Goal: Information Seeking & Learning: Learn about a topic

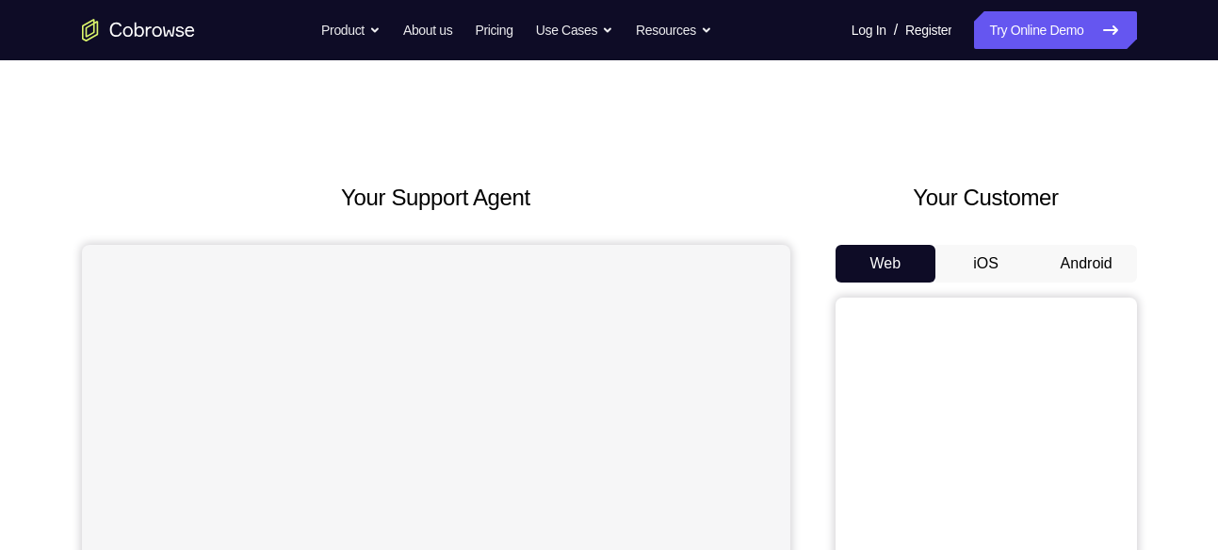
click at [1118, 262] on button "Android" at bounding box center [1086, 264] width 101 height 38
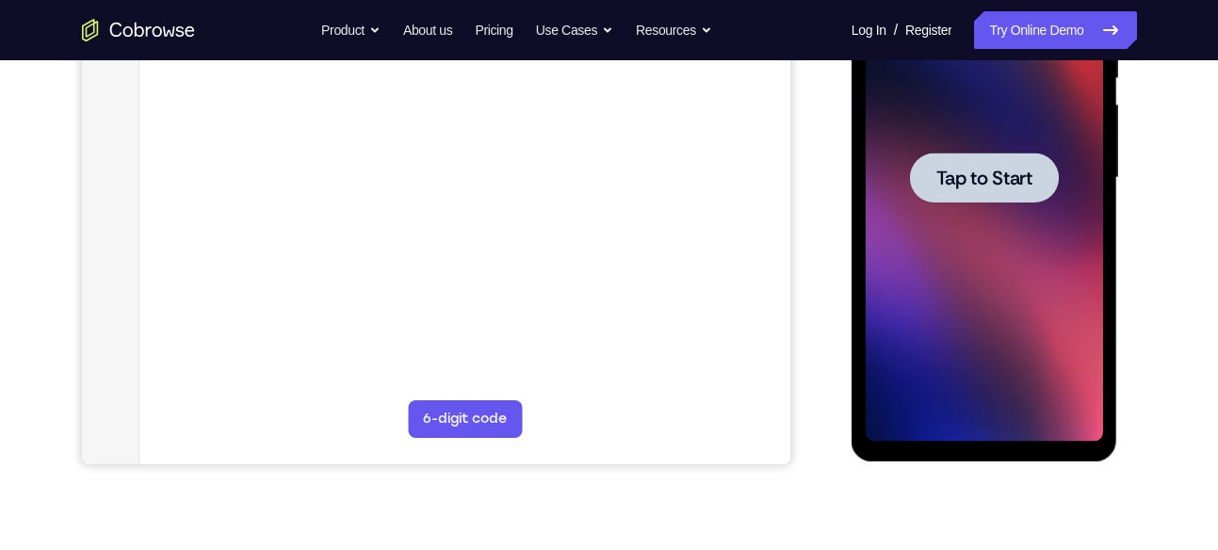
scroll to position [421, 0]
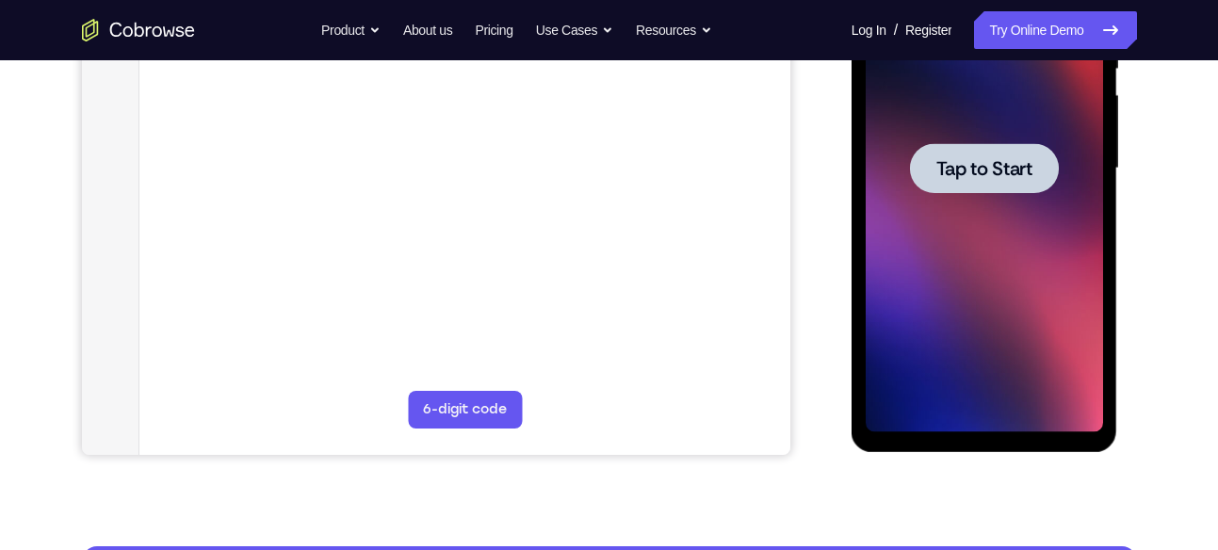
click at [1007, 166] on span "Tap to Start" at bounding box center [984, 168] width 96 height 19
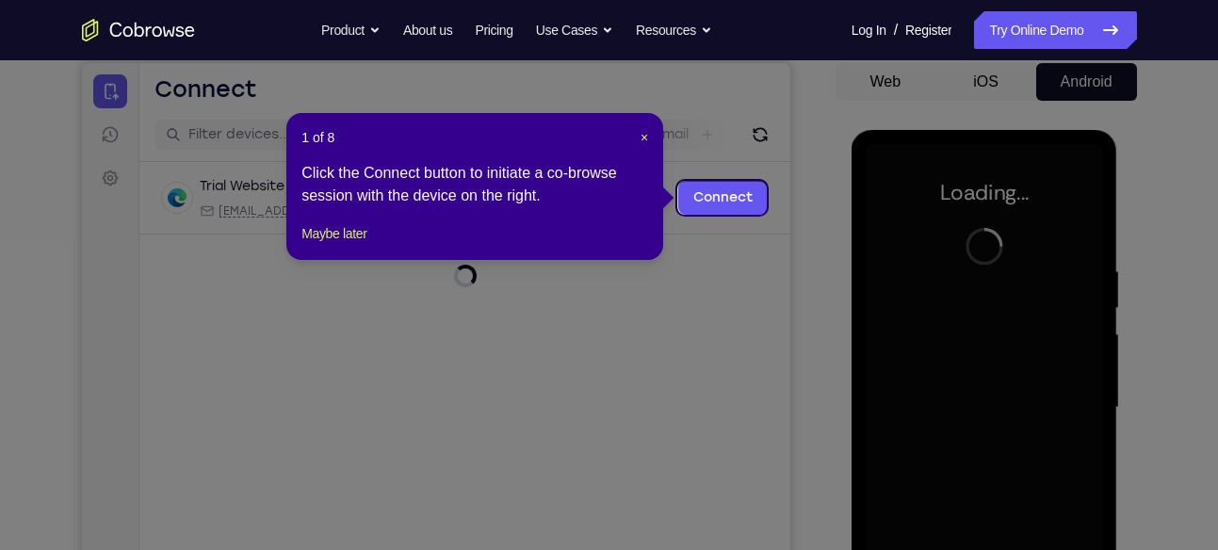
scroll to position [181, 0]
click at [640, 131] on span "×" at bounding box center [644, 138] width 8 height 15
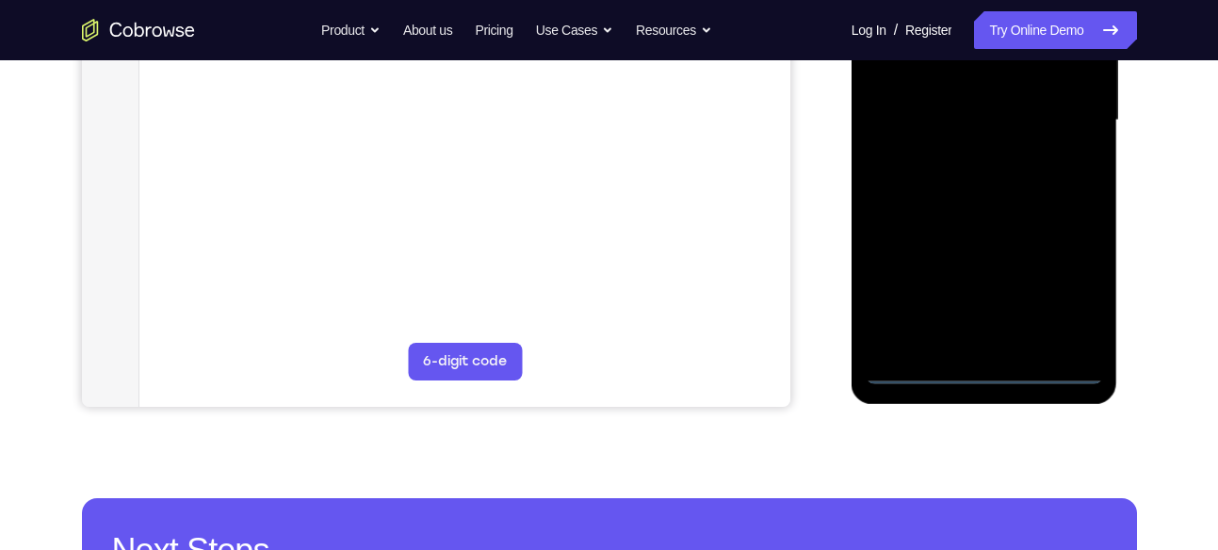
scroll to position [470, 0]
click at [992, 380] on div at bounding box center [983, 119] width 237 height 527
click at [985, 372] on div at bounding box center [983, 119] width 237 height 527
click at [1060, 301] on div at bounding box center [983, 119] width 237 height 527
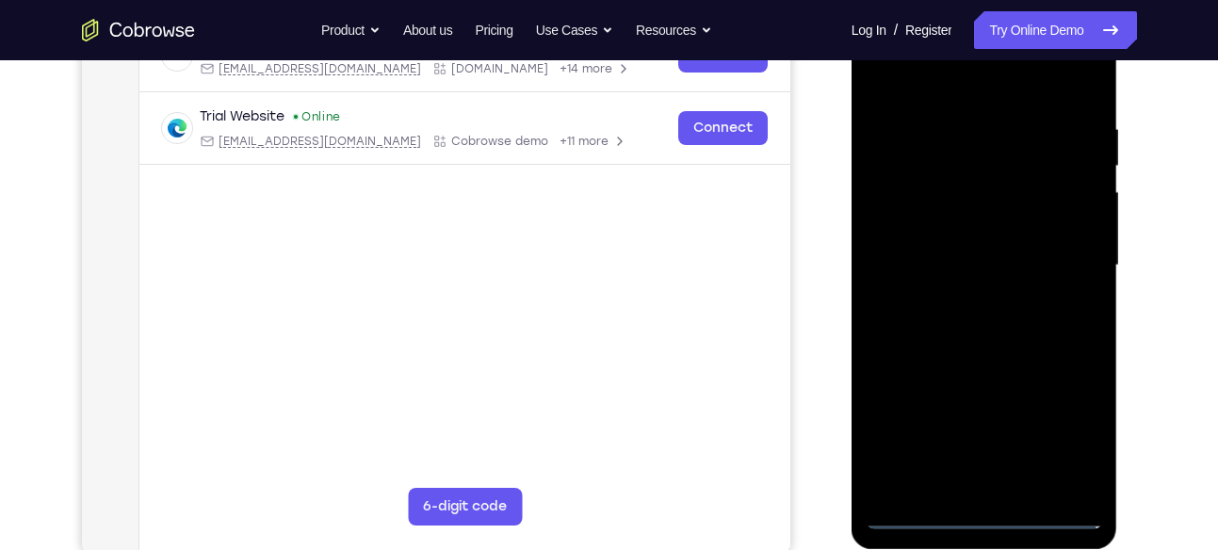
scroll to position [245, 0]
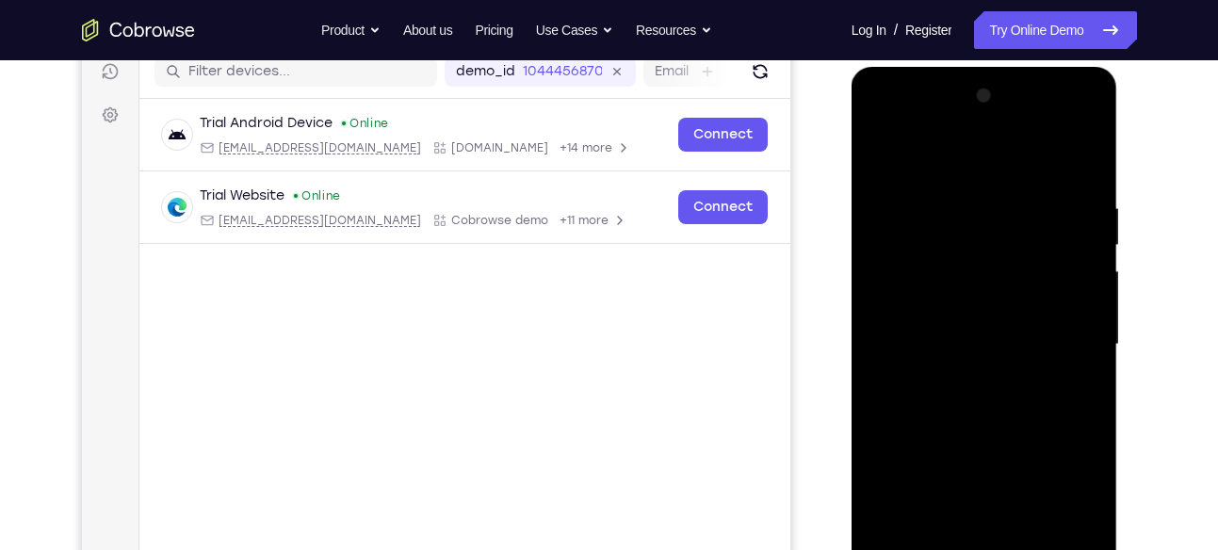
click at [968, 154] on div at bounding box center [983, 344] width 237 height 527
click at [1059, 332] on div at bounding box center [983, 344] width 237 height 527
click at [966, 380] on div at bounding box center [983, 344] width 237 height 527
click at [966, 326] on div at bounding box center [983, 344] width 237 height 527
click at [980, 300] on div at bounding box center [983, 344] width 237 height 527
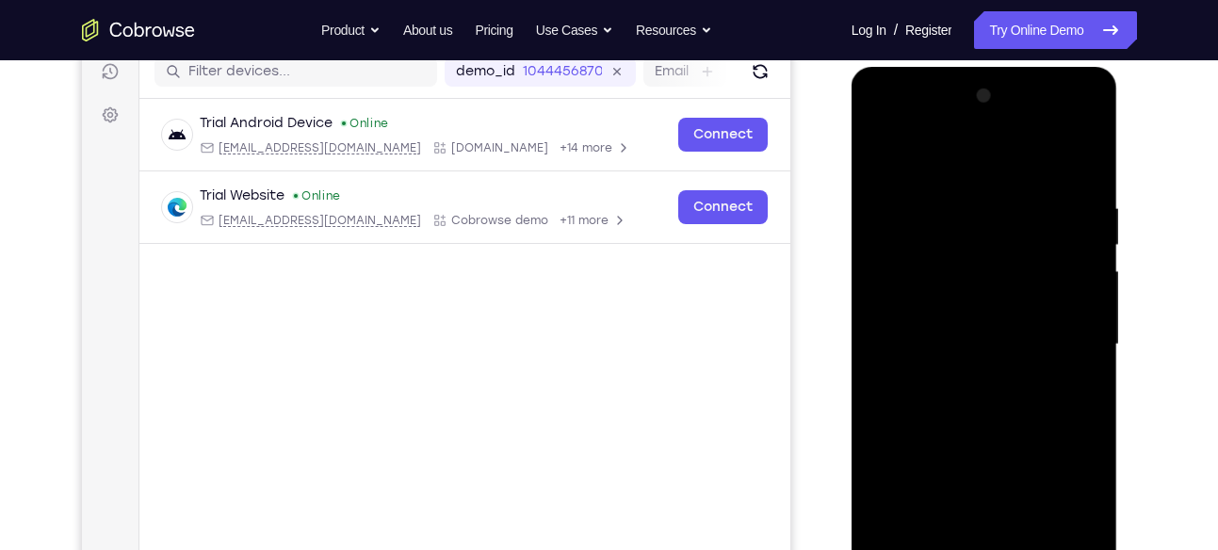
click at [980, 341] on div at bounding box center [983, 344] width 237 height 527
click at [990, 402] on div at bounding box center [983, 344] width 237 height 527
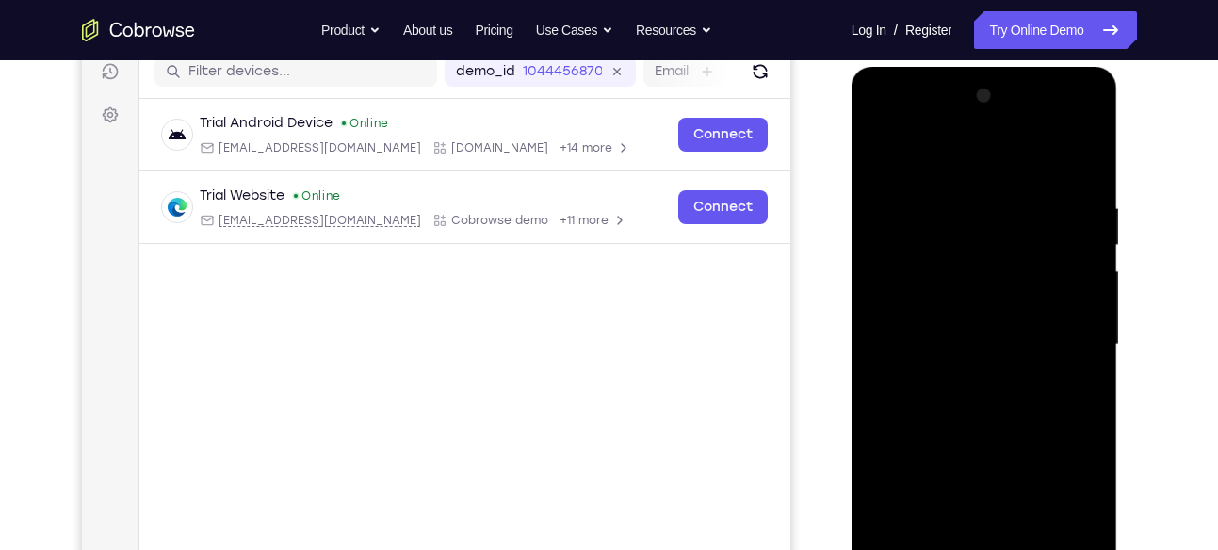
click at [990, 402] on div at bounding box center [983, 344] width 237 height 527
click at [990, 434] on div at bounding box center [983, 344] width 237 height 527
click at [986, 253] on div at bounding box center [983, 344] width 237 height 527
click at [961, 325] on div at bounding box center [983, 344] width 237 height 527
click at [965, 265] on div at bounding box center [983, 344] width 237 height 527
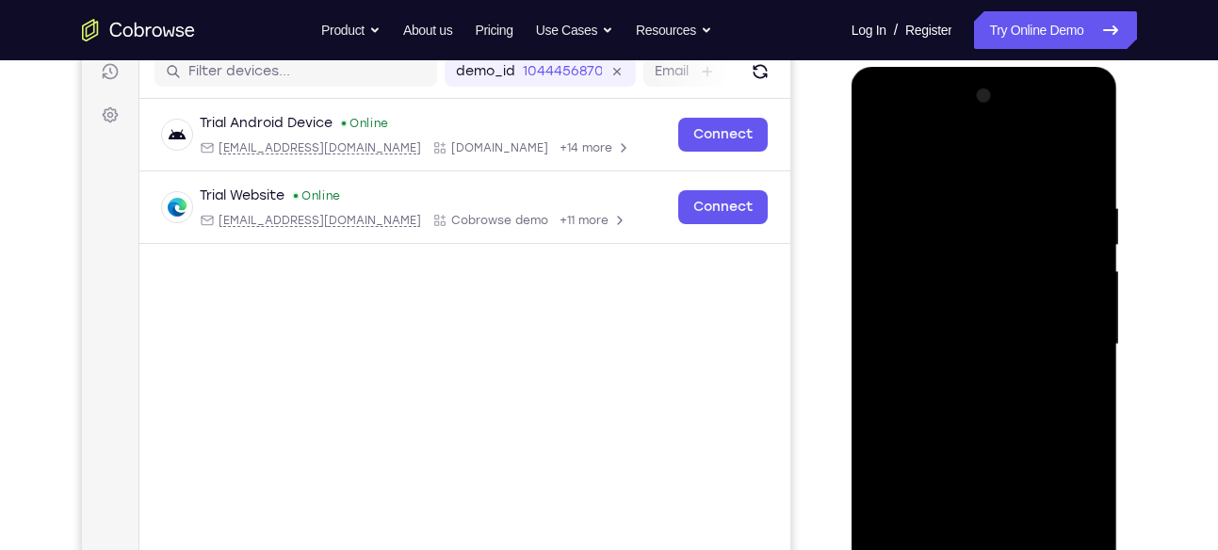
click at [981, 287] on div at bounding box center [983, 344] width 237 height 527
click at [921, 249] on div at bounding box center [983, 344] width 237 height 527
click at [979, 337] on div at bounding box center [983, 344] width 237 height 527
click at [955, 308] on div at bounding box center [983, 344] width 237 height 527
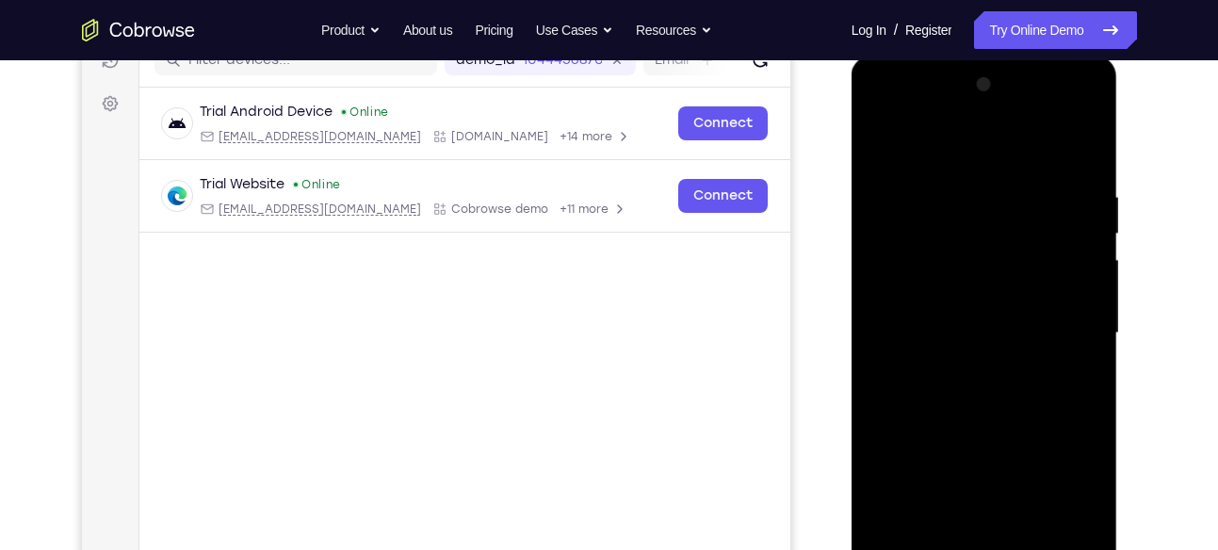
click at [966, 187] on div at bounding box center [983, 333] width 237 height 527
click at [1009, 382] on div at bounding box center [983, 333] width 237 height 527
click at [965, 182] on div at bounding box center [983, 333] width 237 height 527
click at [895, 152] on div at bounding box center [983, 333] width 237 height 527
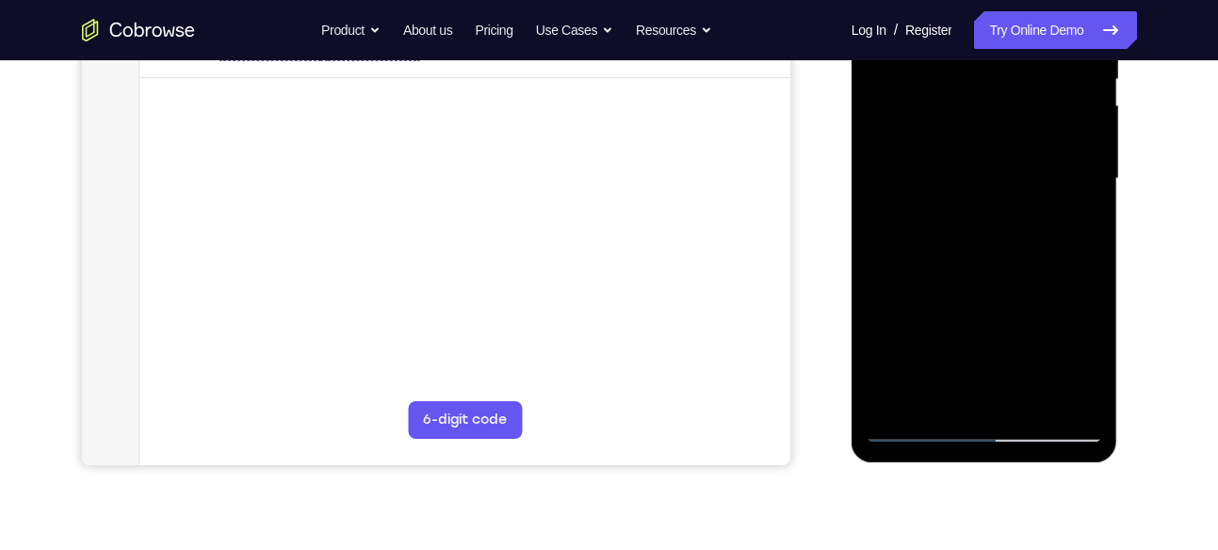
scroll to position [412, 0]
click at [902, 283] on div at bounding box center [983, 177] width 237 height 527
click at [882, 343] on div at bounding box center [983, 177] width 237 height 527
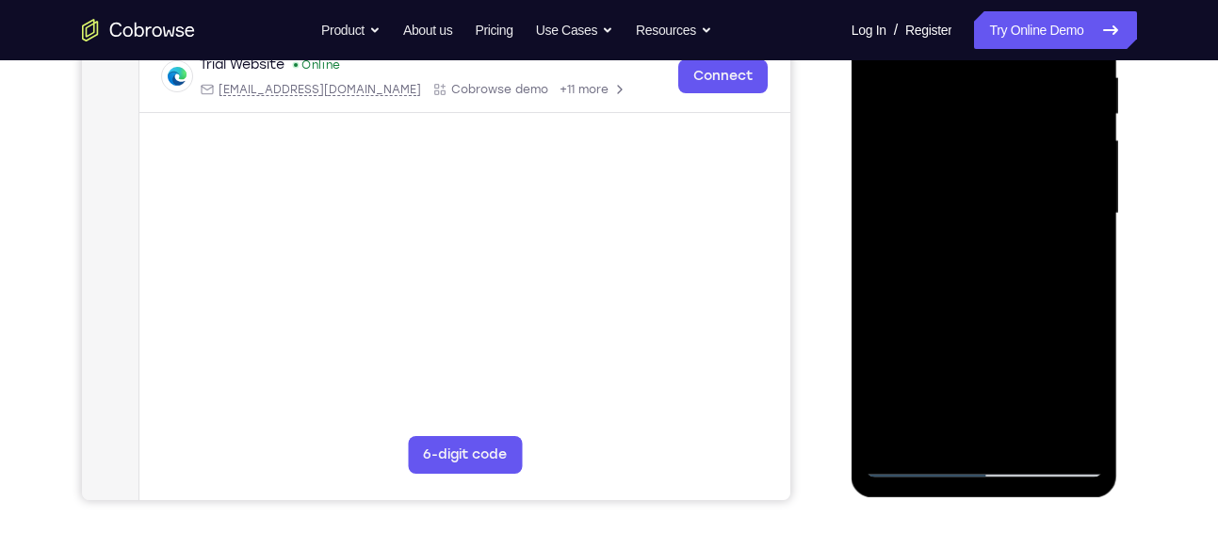
scroll to position [377, 0]
click at [889, 437] on div at bounding box center [983, 212] width 237 height 527
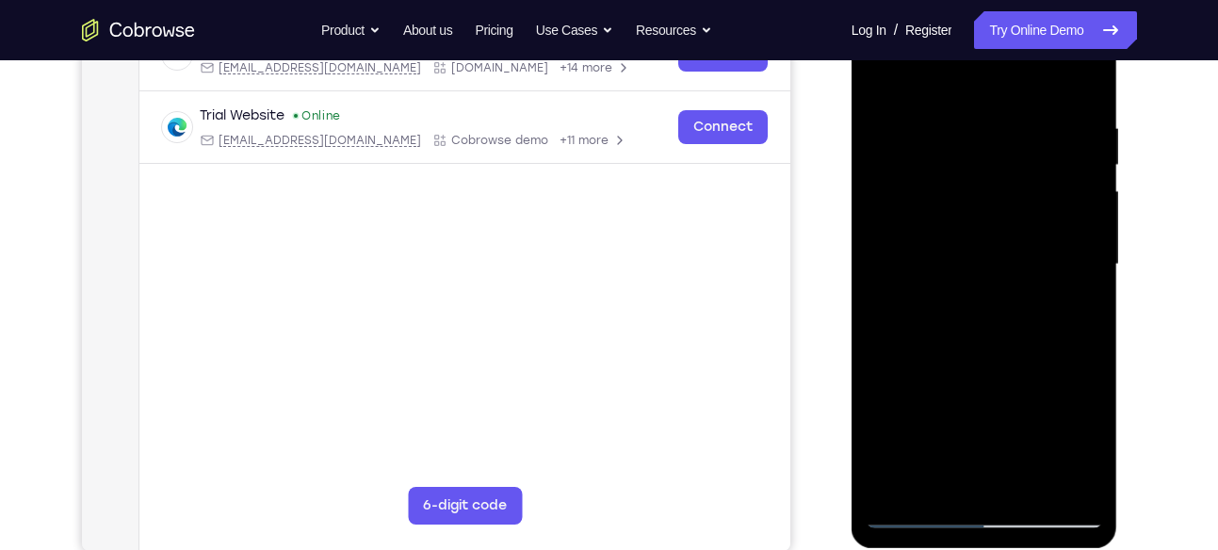
scroll to position [318, 0]
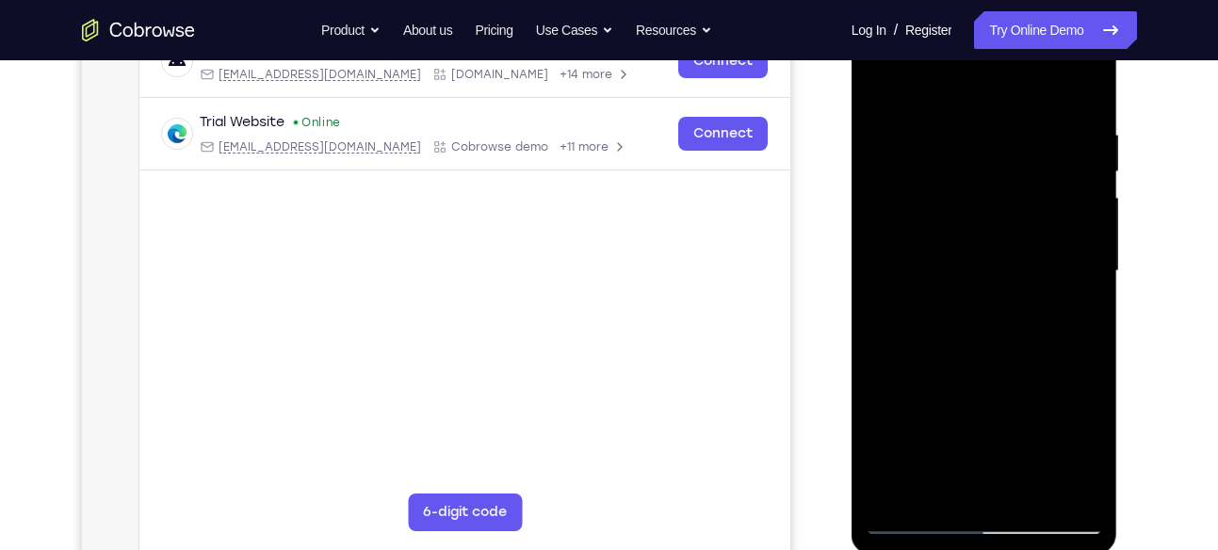
drag, startPoint x: 1050, startPoint y: 126, endPoint x: 923, endPoint y: 124, distance: 127.2
click at [923, 124] on div at bounding box center [983, 271] width 237 height 527
drag, startPoint x: 1017, startPoint y: 117, endPoint x: 903, endPoint y: 118, distance: 114.0
click at [903, 118] on div at bounding box center [983, 271] width 237 height 527
click at [1083, 84] on div at bounding box center [983, 271] width 237 height 527
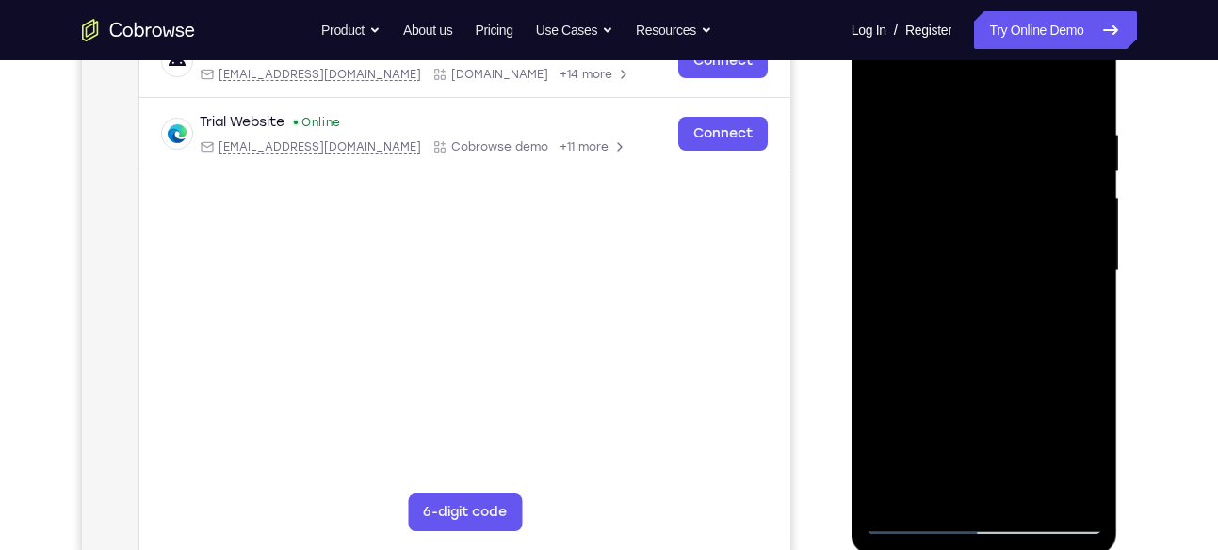
click at [888, 82] on div at bounding box center [983, 271] width 237 height 527
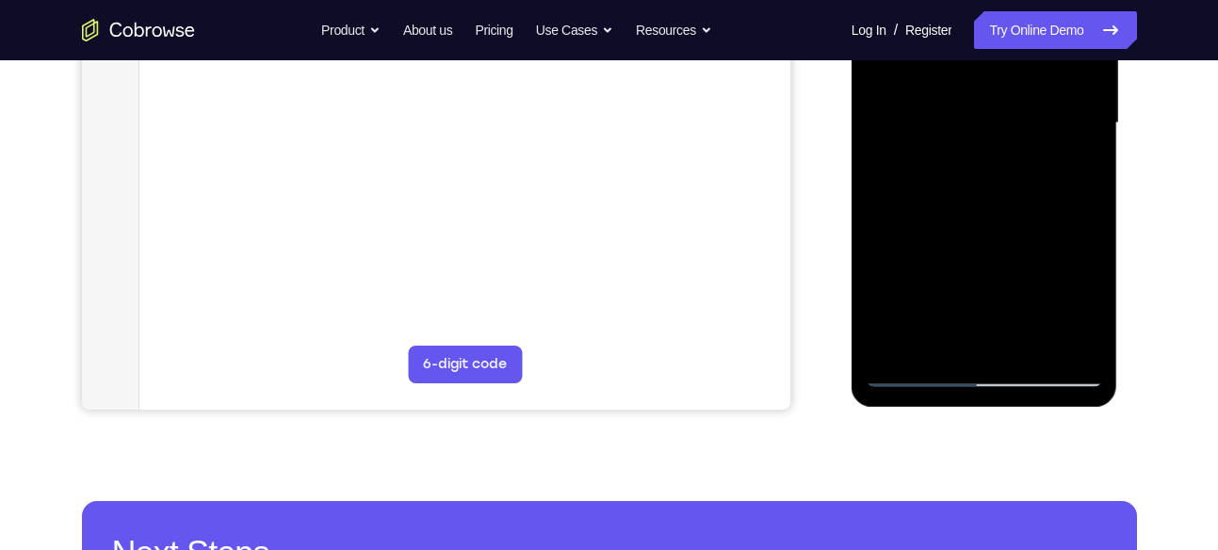
scroll to position [469, 0]
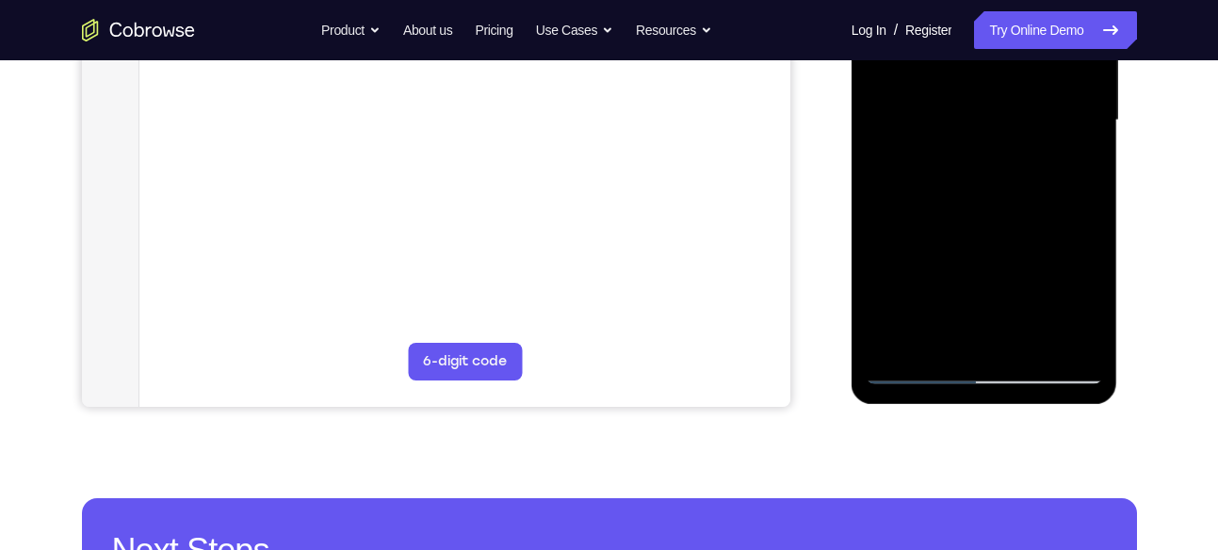
click at [937, 342] on div at bounding box center [983, 120] width 237 height 527
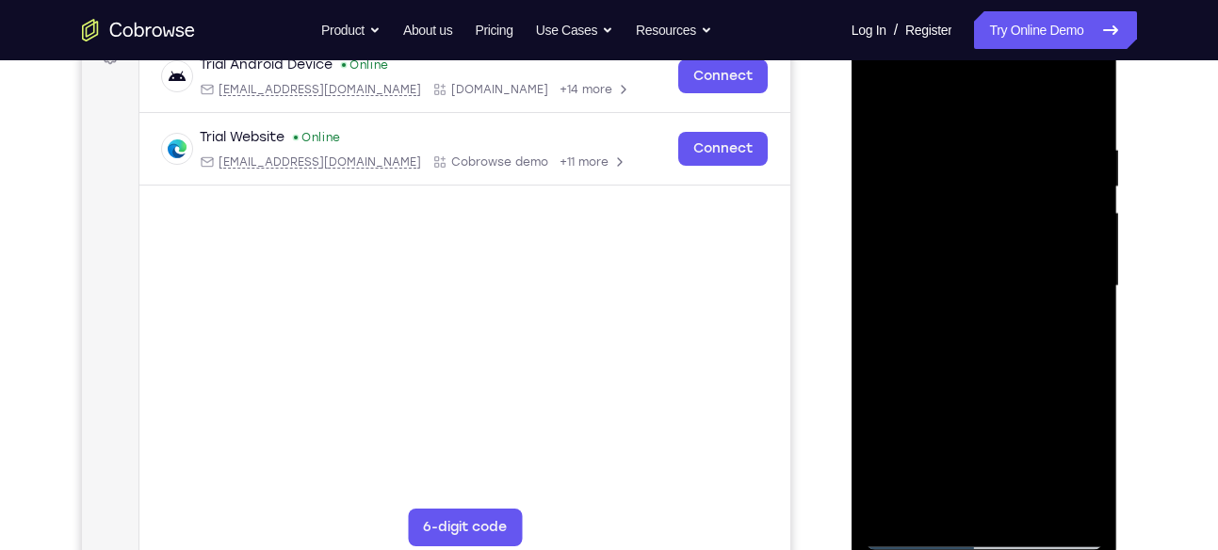
scroll to position [295, 0]
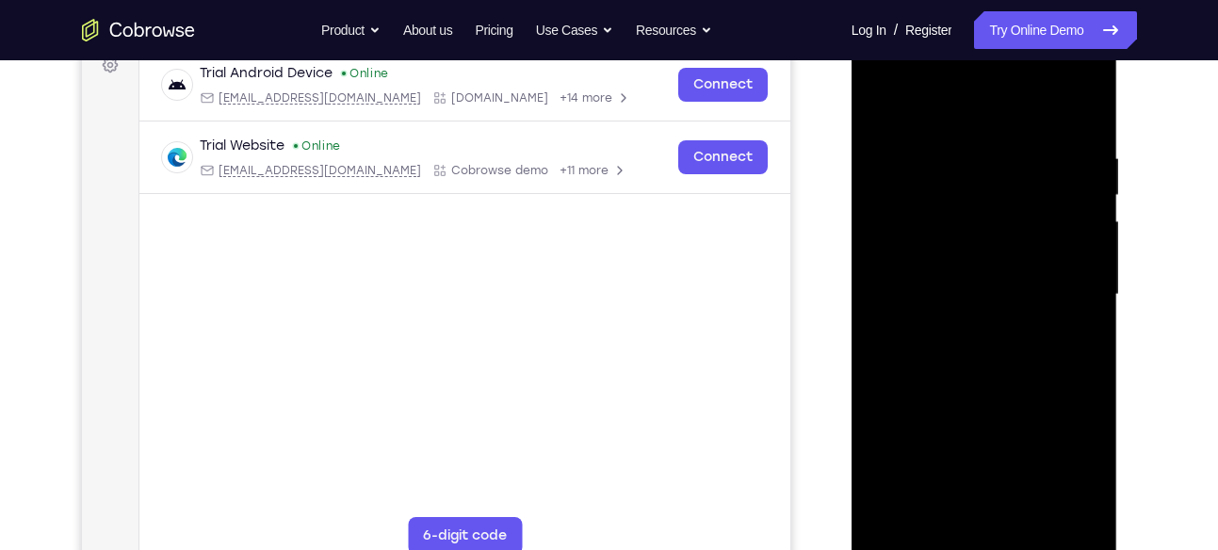
click at [962, 105] on div at bounding box center [983, 294] width 237 height 527
click at [958, 104] on div at bounding box center [983, 294] width 237 height 527
click at [942, 178] on div at bounding box center [983, 294] width 237 height 527
click at [876, 96] on div at bounding box center [983, 294] width 237 height 527
click at [887, 222] on div at bounding box center [983, 294] width 237 height 527
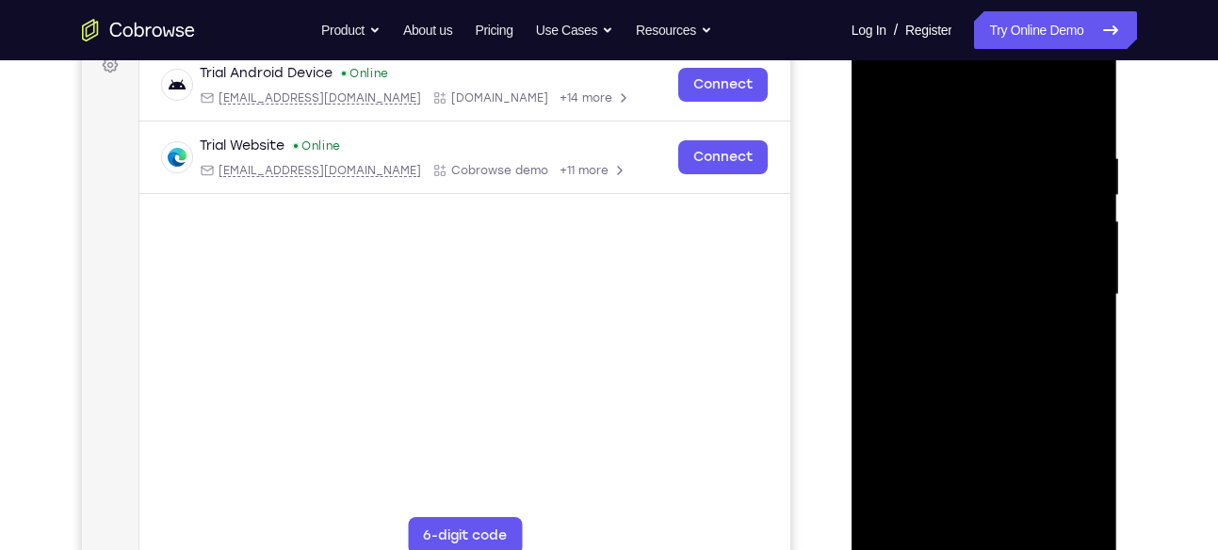
click at [888, 294] on div at bounding box center [983, 294] width 237 height 527
click at [886, 393] on div at bounding box center [983, 294] width 237 height 527
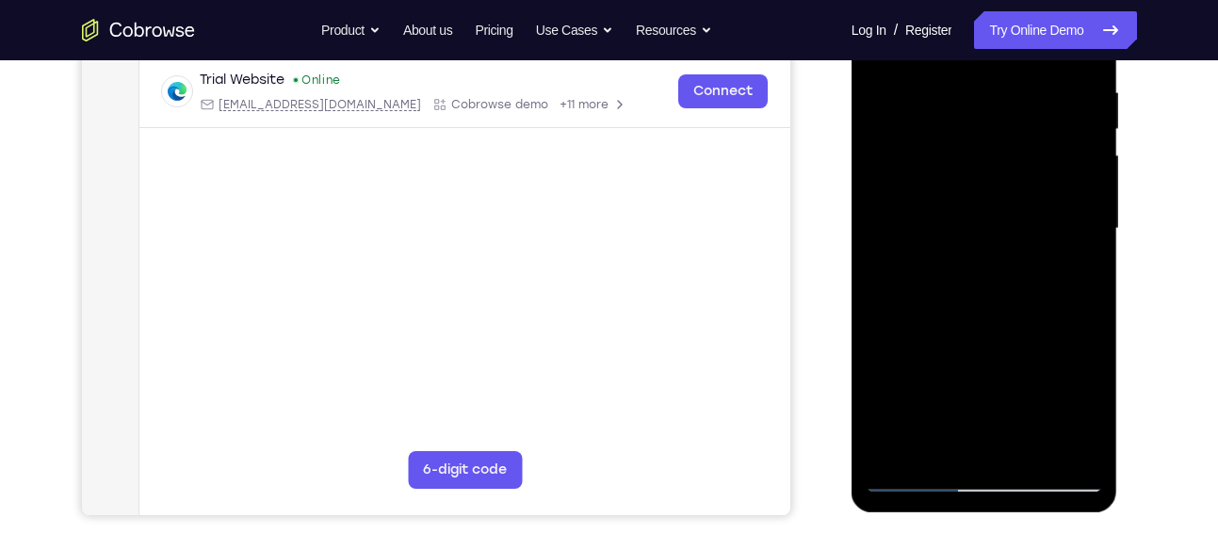
scroll to position [362, 0]
drag, startPoint x: 930, startPoint y: 369, endPoint x: 939, endPoint y: 207, distance: 162.2
click at [939, 207] on div at bounding box center [983, 227] width 237 height 527
click at [892, 342] on div at bounding box center [983, 227] width 237 height 527
click at [917, 344] on div at bounding box center [983, 227] width 237 height 527
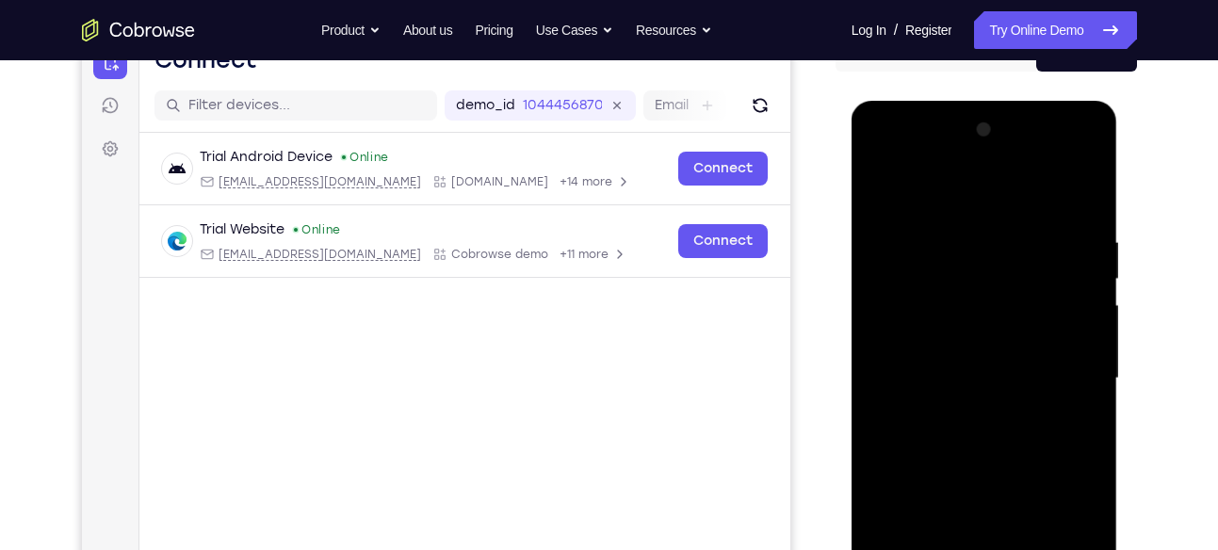
scroll to position [210, 0]
drag, startPoint x: 1004, startPoint y: 234, endPoint x: 1000, endPoint y: 347, distance: 112.1
click at [1000, 347] on div at bounding box center [983, 379] width 237 height 527
click at [885, 190] on div at bounding box center [983, 379] width 237 height 527
drag, startPoint x: 930, startPoint y: 358, endPoint x: 941, endPoint y: 393, distance: 36.6
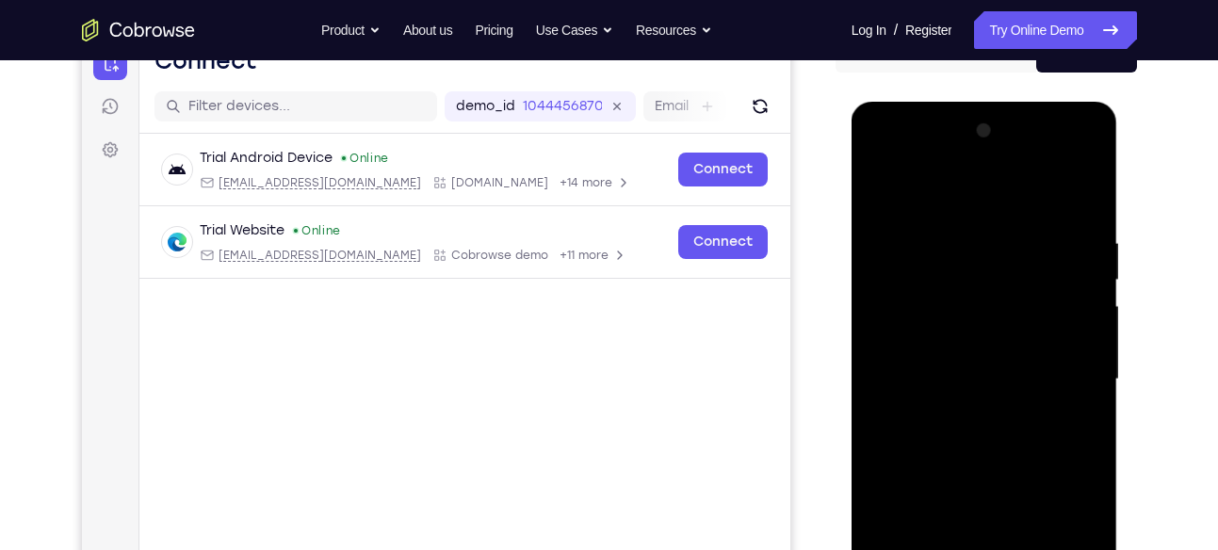
click at [941, 393] on div at bounding box center [983, 379] width 237 height 527
click at [947, 279] on div at bounding box center [983, 379] width 237 height 527
drag, startPoint x: 1045, startPoint y: 327, endPoint x: 1029, endPoint y: 193, distance: 134.7
click at [1029, 193] on div at bounding box center [983, 379] width 237 height 527
click at [1043, 396] on div at bounding box center [983, 379] width 237 height 527
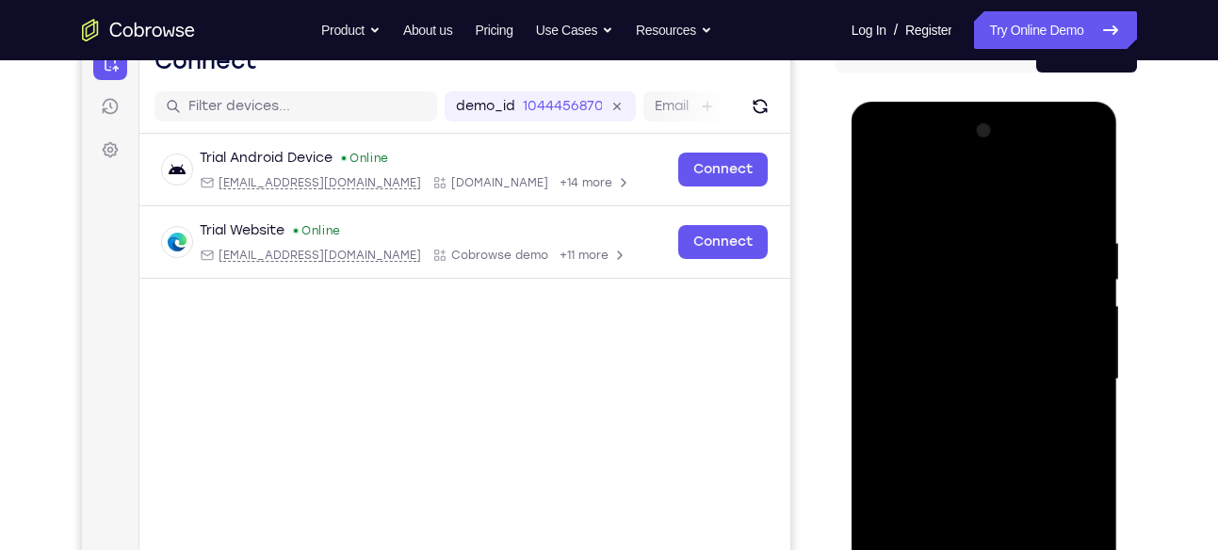
click at [1092, 290] on div at bounding box center [983, 379] width 237 height 527
click at [890, 456] on div at bounding box center [983, 379] width 237 height 527
click at [882, 448] on div at bounding box center [983, 379] width 237 height 527
click at [913, 448] on div at bounding box center [983, 379] width 237 height 527
click at [881, 186] on div at bounding box center [983, 379] width 237 height 527
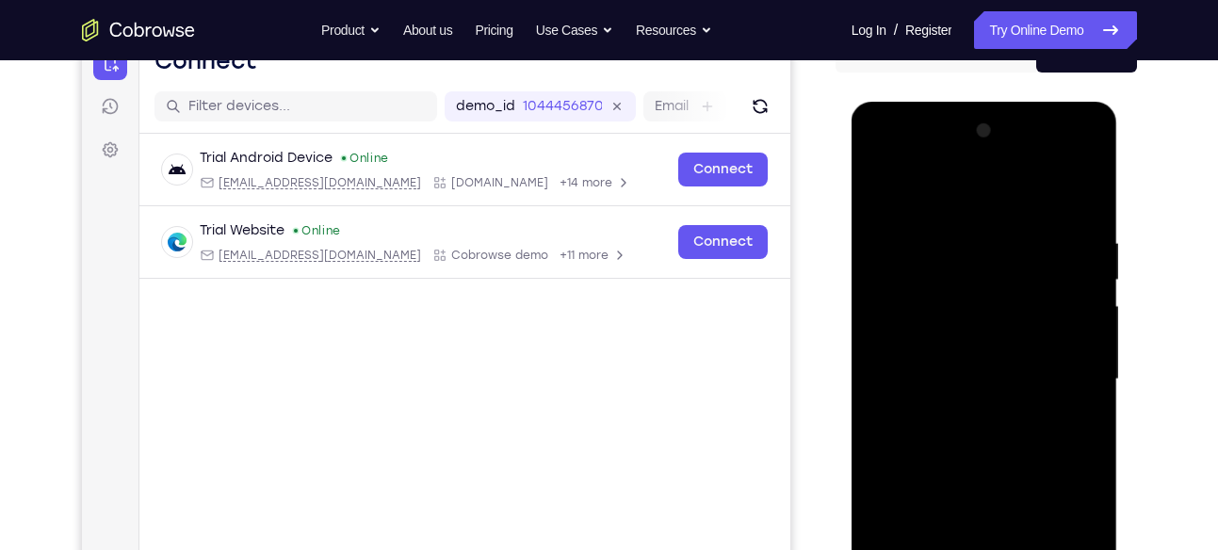
click at [996, 415] on div at bounding box center [983, 379] width 237 height 527
click at [1081, 290] on div at bounding box center [983, 379] width 237 height 527
click at [1088, 295] on div at bounding box center [983, 379] width 237 height 527
click at [882, 183] on div at bounding box center [983, 379] width 237 height 527
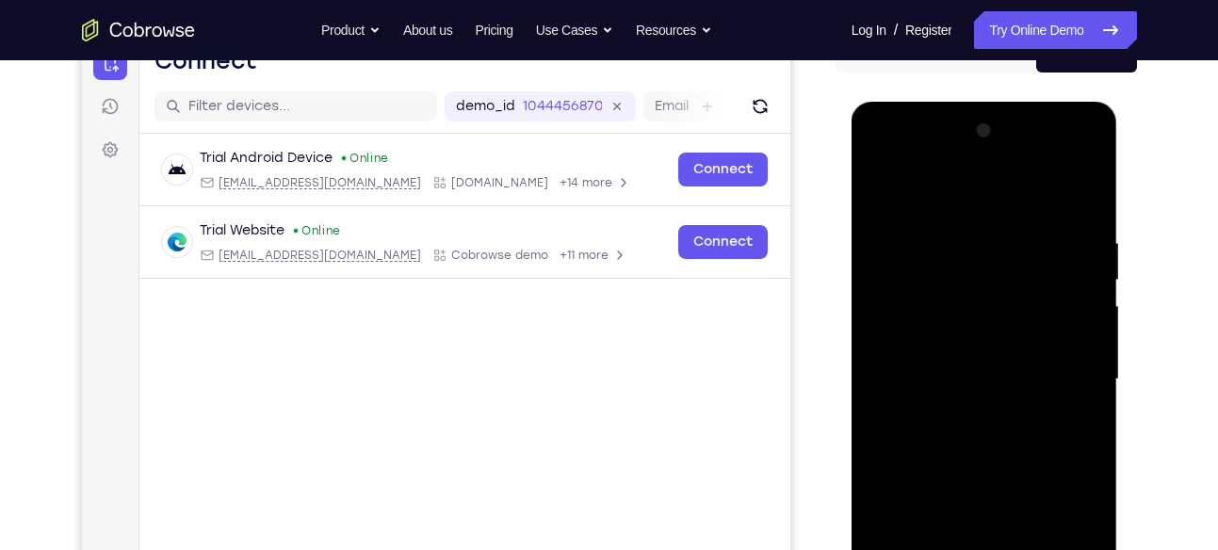
click at [891, 292] on div at bounding box center [983, 379] width 237 height 527
click at [1059, 265] on div at bounding box center [983, 379] width 237 height 527
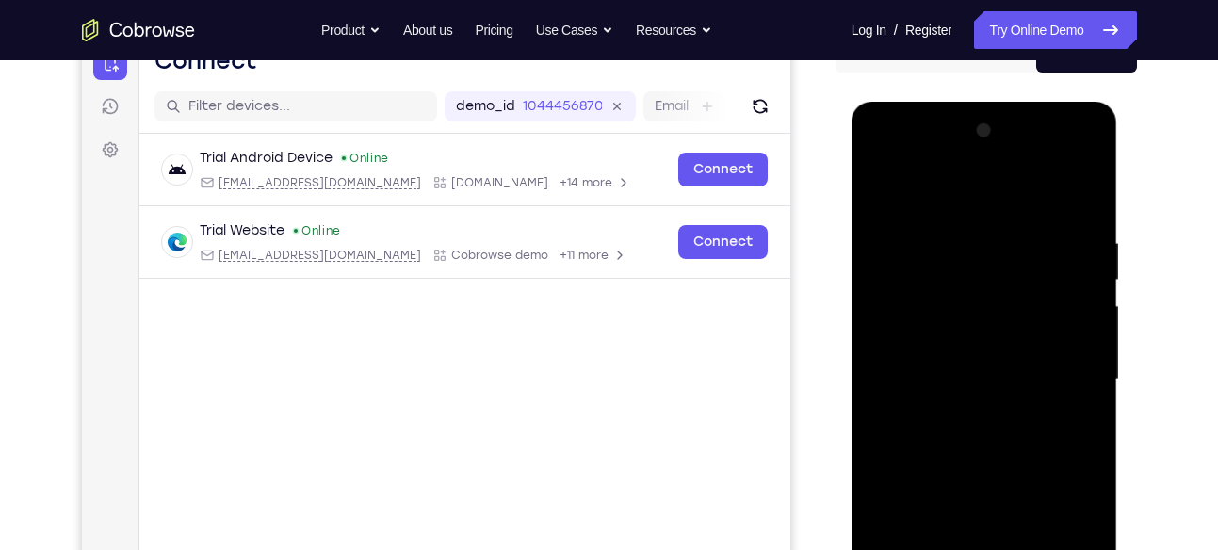
click at [1088, 273] on div at bounding box center [983, 379] width 237 height 527
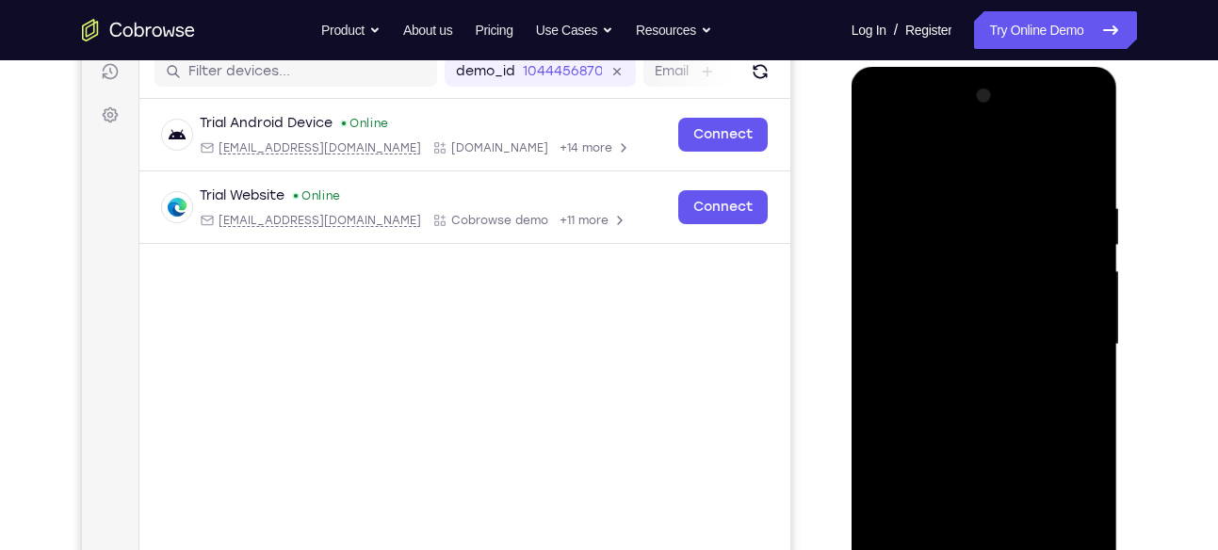
scroll to position [246, 0]
click at [1078, 231] on div at bounding box center [983, 343] width 237 height 527
click at [1076, 260] on div at bounding box center [983, 343] width 237 height 527
click at [873, 226] on div at bounding box center [983, 343] width 237 height 527
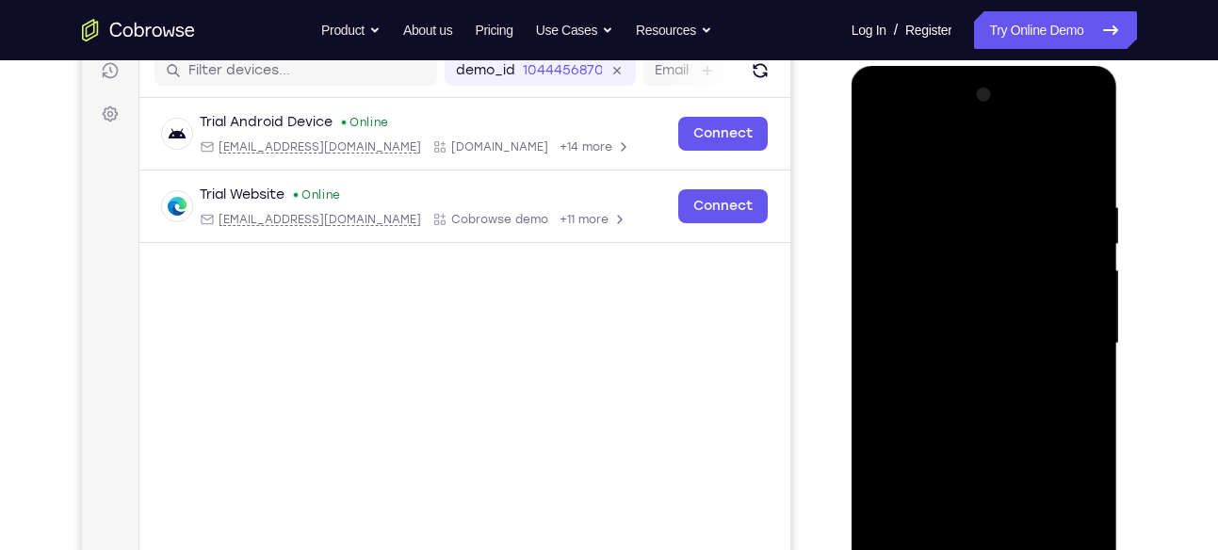
click at [933, 227] on div at bounding box center [983, 343] width 237 height 527
